Goal: Find specific page/section: Find specific page/section

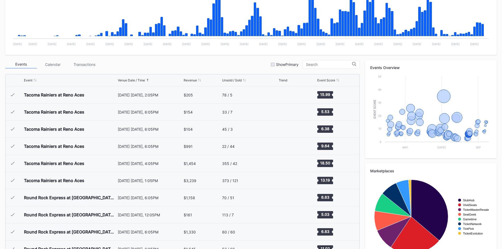
scroll to position [1027, 0]
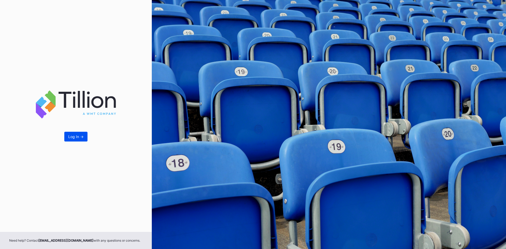
click at [70, 133] on button "Log In ->" at bounding box center [75, 137] width 23 height 10
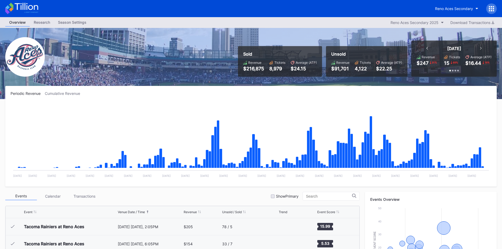
scroll to position [1044, 0]
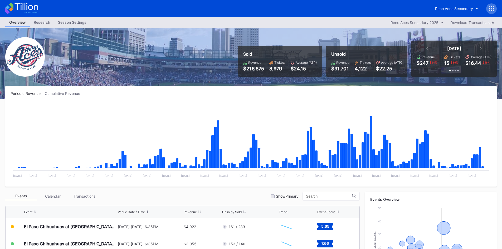
click at [25, 9] on icon at bounding box center [25, 6] width 23 height 7
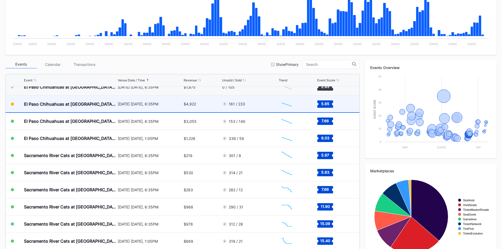
scroll to position [1044, 0]
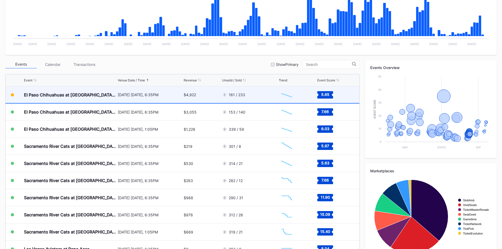
click at [109, 97] on div "El Paso Chihuahuas at [GEOGRAPHIC_DATA] Aces" at bounding box center [70, 94] width 92 height 17
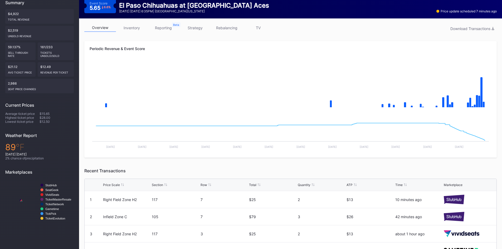
scroll to position [4, 0]
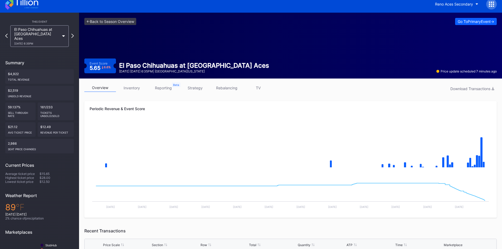
click at [130, 87] on link "inventory" at bounding box center [132, 88] width 32 height 8
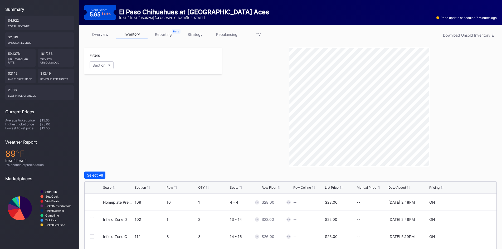
scroll to position [67, 0]
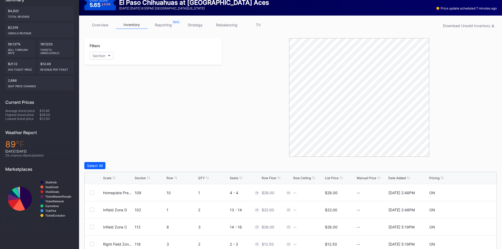
click at [139, 175] on div "Scale Section Row QTY Seats Row Floor Row Ceiling List Price Manual Price Date …" at bounding box center [291, 178] width 412 height 12
click at [138, 178] on div "Section" at bounding box center [140, 178] width 11 height 4
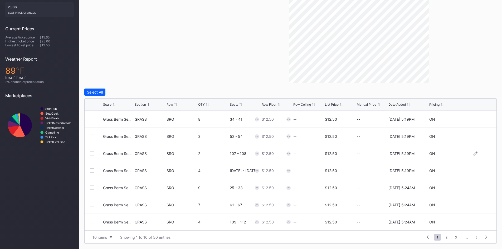
scroll to position [51, 0]
click at [446, 238] on span "2" at bounding box center [446, 237] width 7 height 7
click at [456, 237] on span "3" at bounding box center [455, 237] width 7 height 7
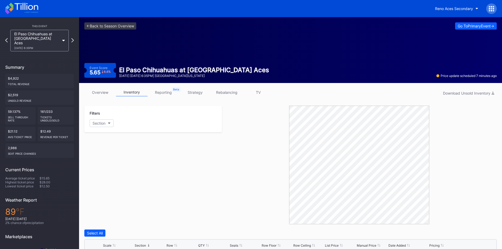
click at [22, 9] on icon at bounding box center [21, 9] width 33 height 12
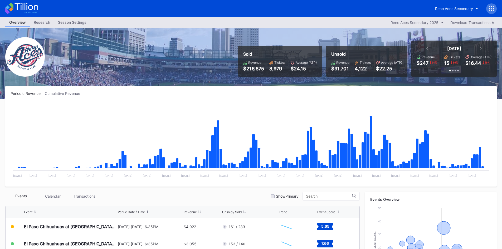
click at [32, 7] on icon at bounding box center [21, 9] width 33 height 12
